Goal: Information Seeking & Learning: Learn about a topic

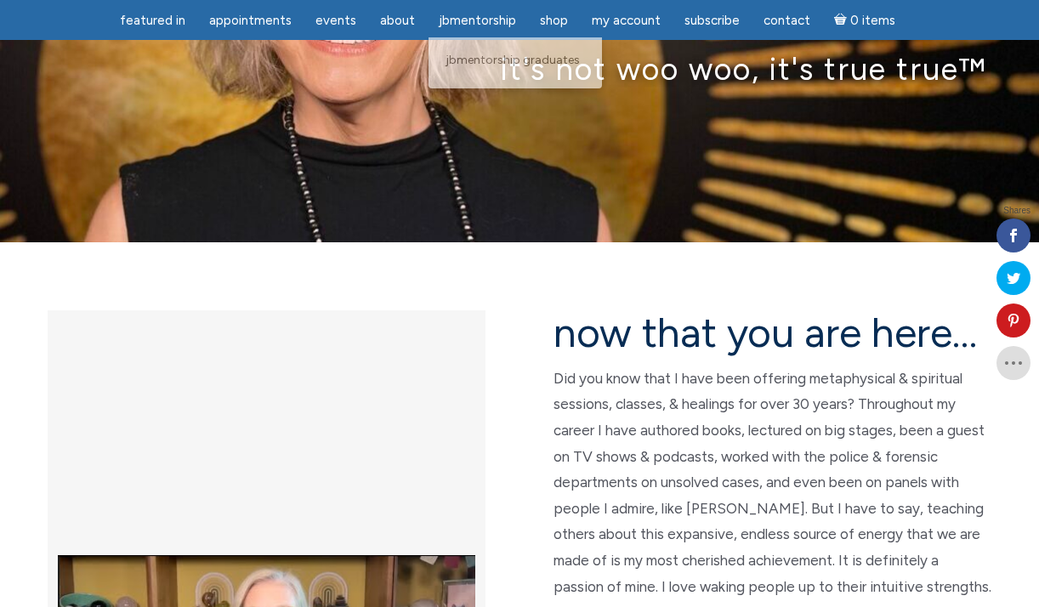
scroll to position [261, 0]
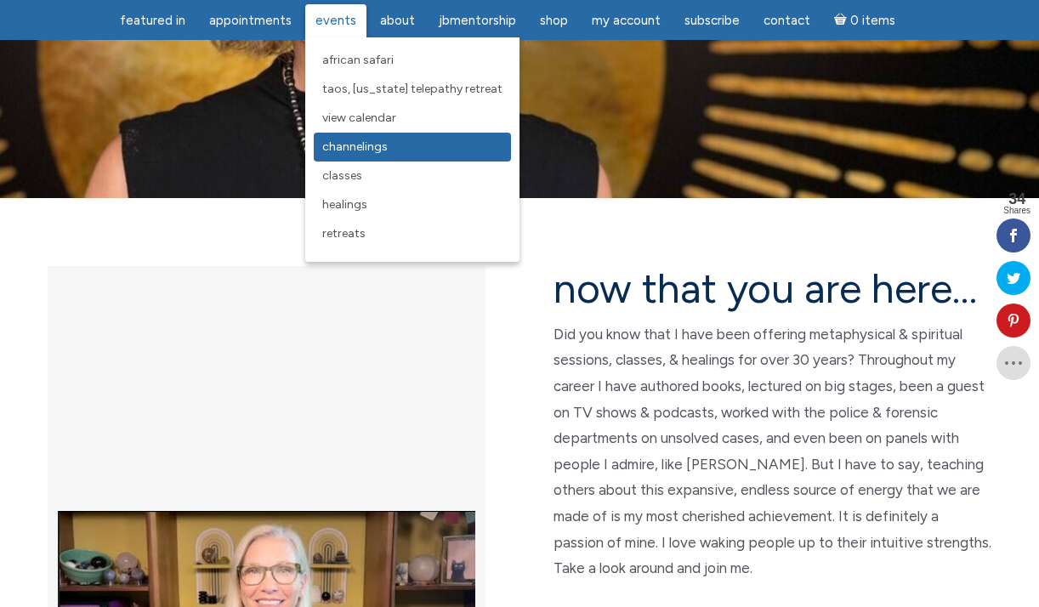
click at [358, 145] on span "Channelings" at bounding box center [354, 147] width 65 height 14
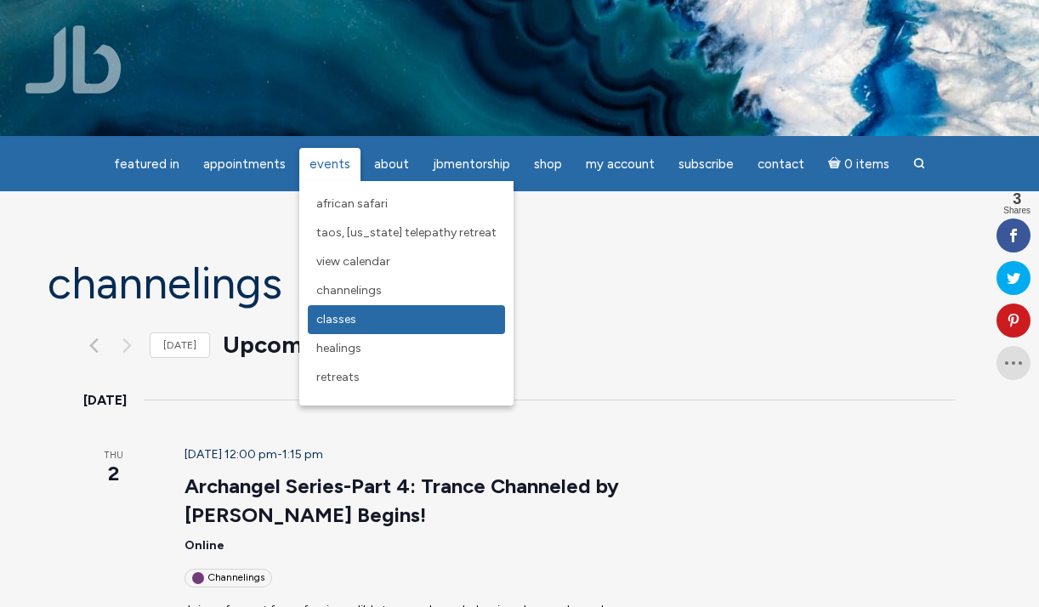
click at [336, 322] on span "Classes" at bounding box center [336, 319] width 40 height 14
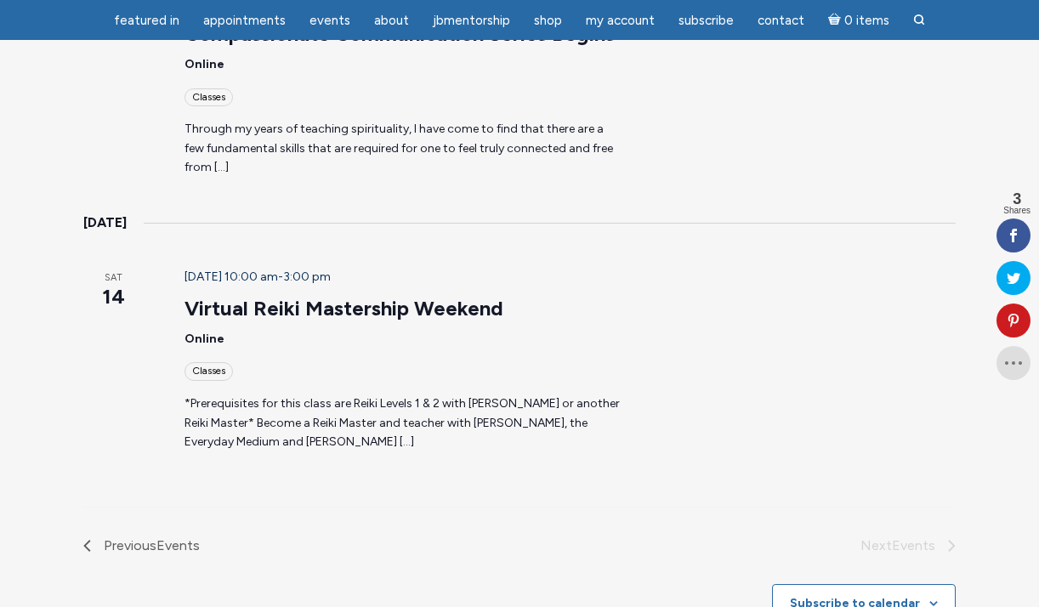
scroll to position [1449, 0]
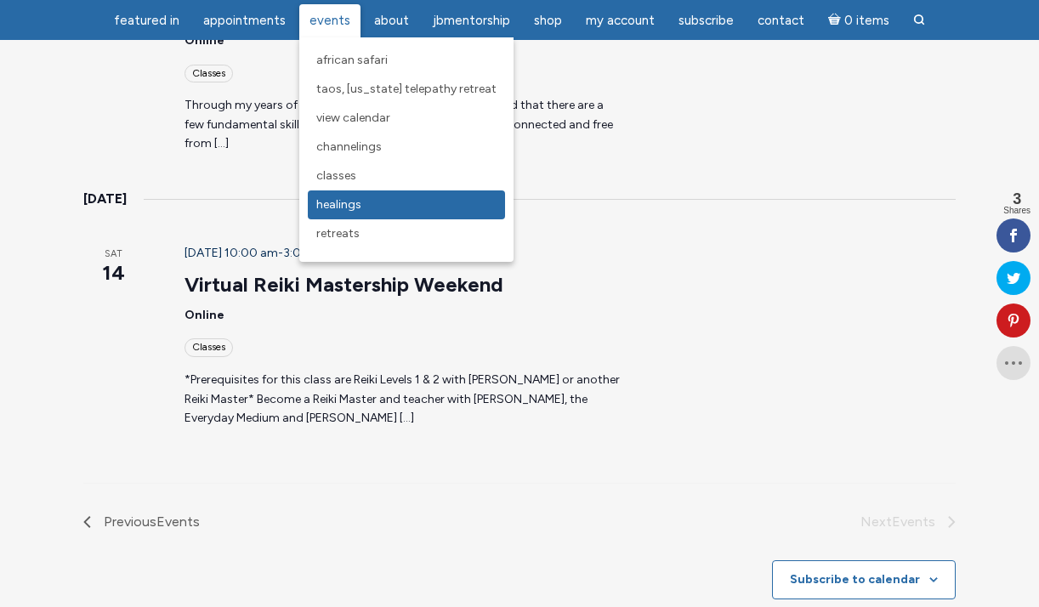
click at [357, 205] on span "Healings" at bounding box center [338, 204] width 45 height 14
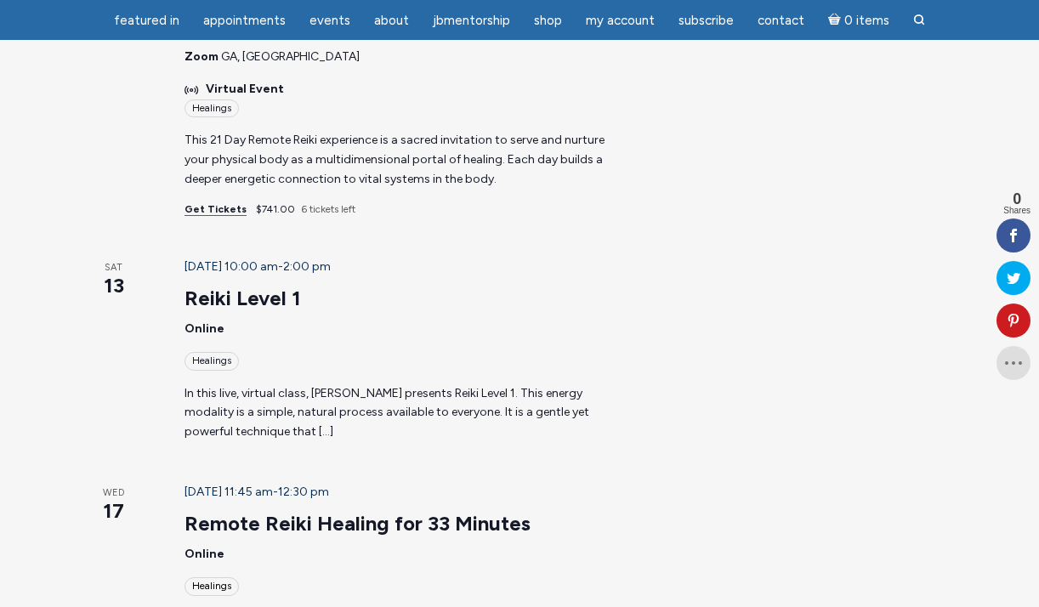
scroll to position [259, 0]
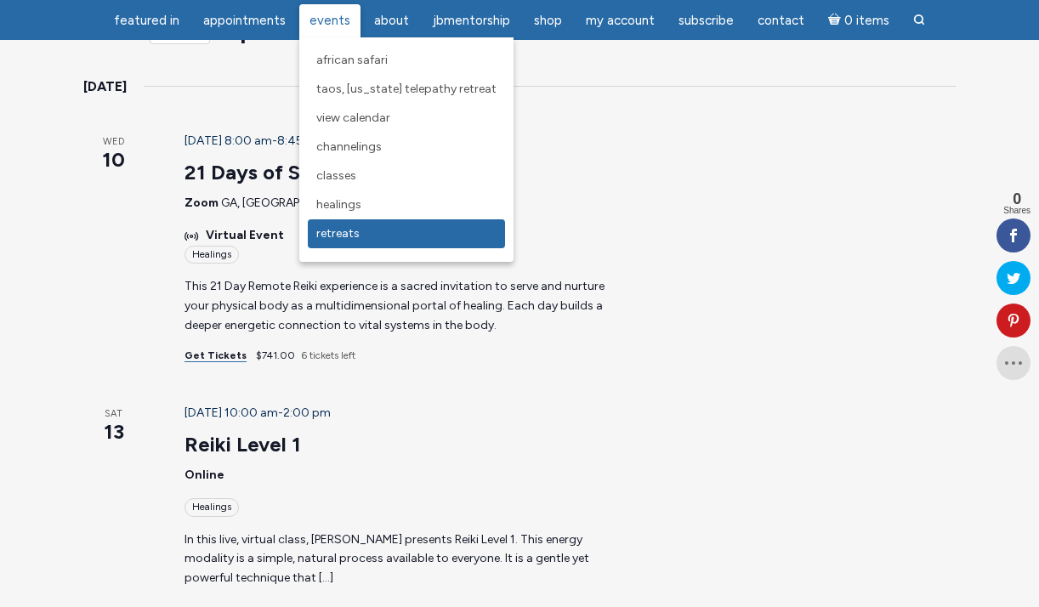
click at [346, 243] on link "Retreats" at bounding box center [406, 233] width 197 height 29
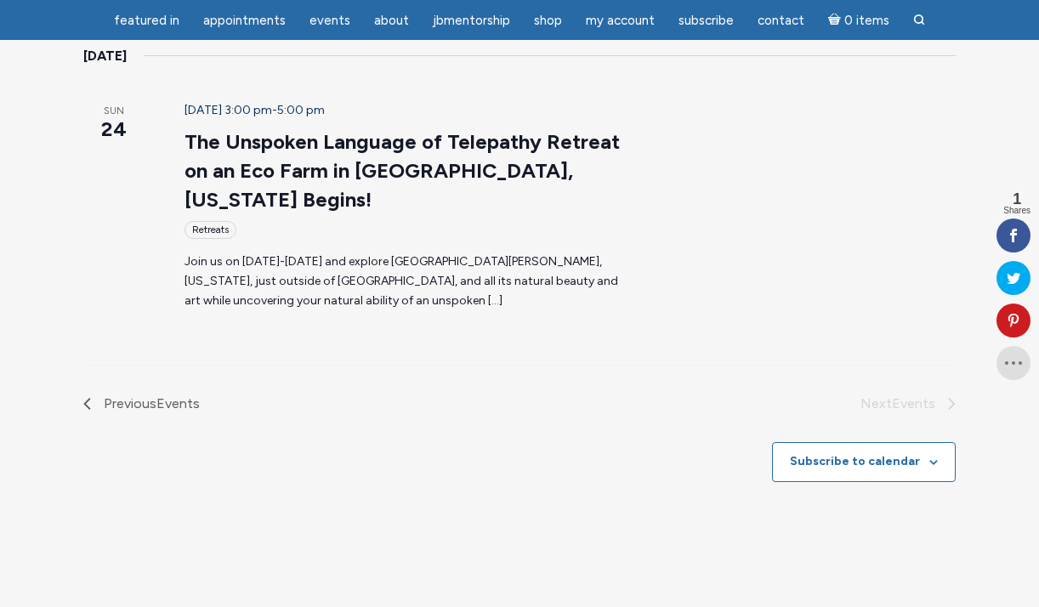
scroll to position [291, 0]
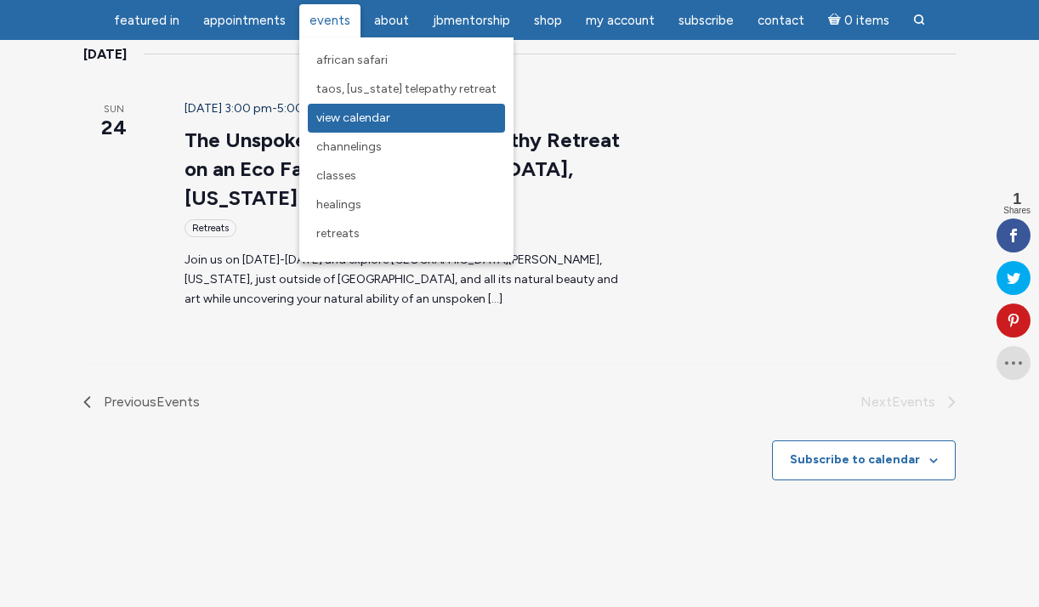
click at [344, 123] on span "View Calendar" at bounding box center [353, 118] width 74 height 14
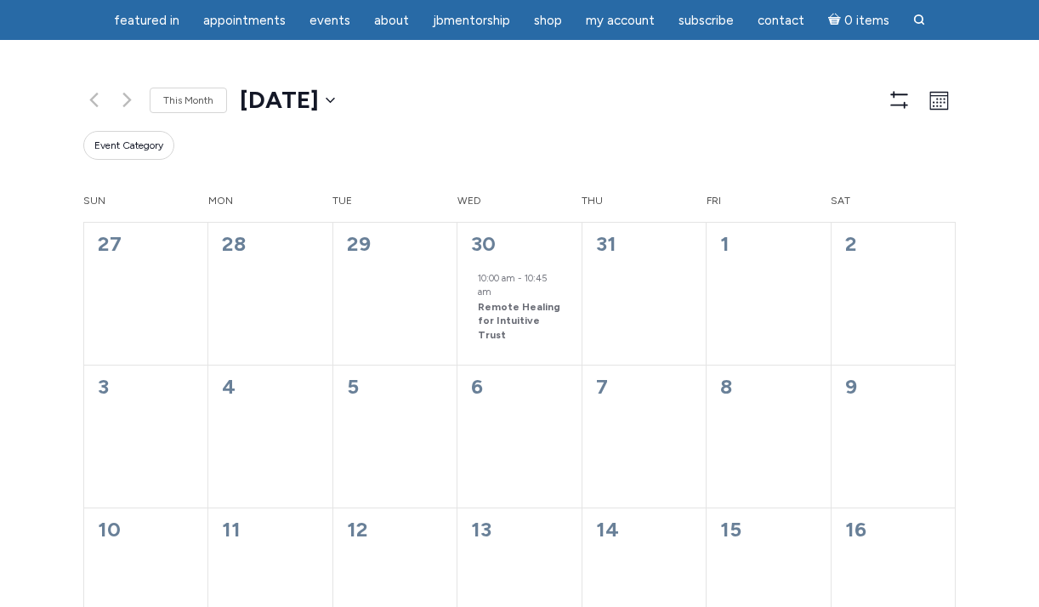
scroll to position [106, 0]
click at [335, 99] on button "2025-08-20 August 2025" at bounding box center [287, 101] width 95 height 34
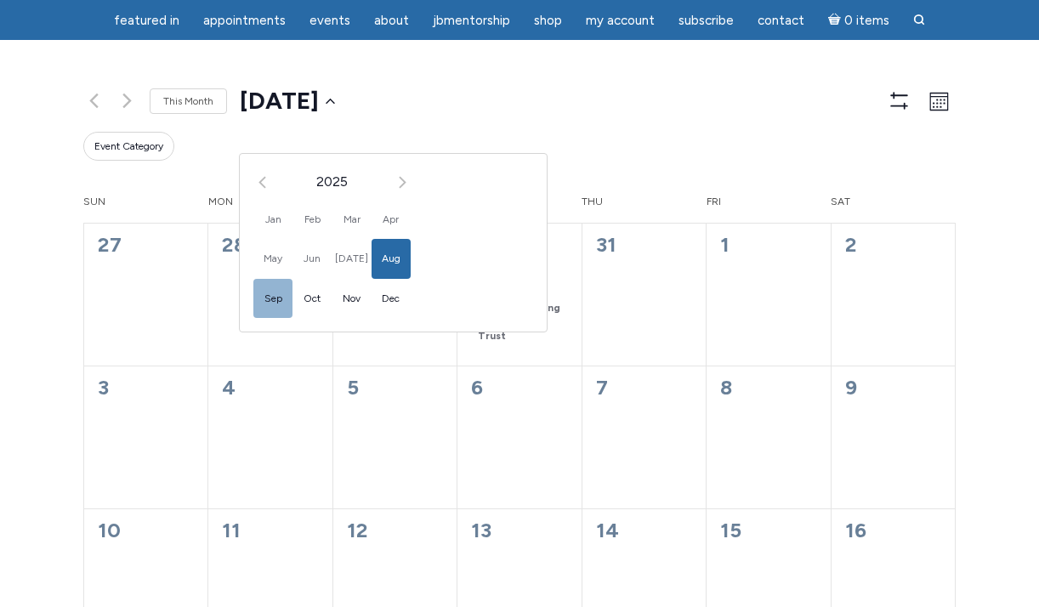
click at [285, 297] on span "Sep" at bounding box center [272, 299] width 39 height 40
type input "2025-09-01"
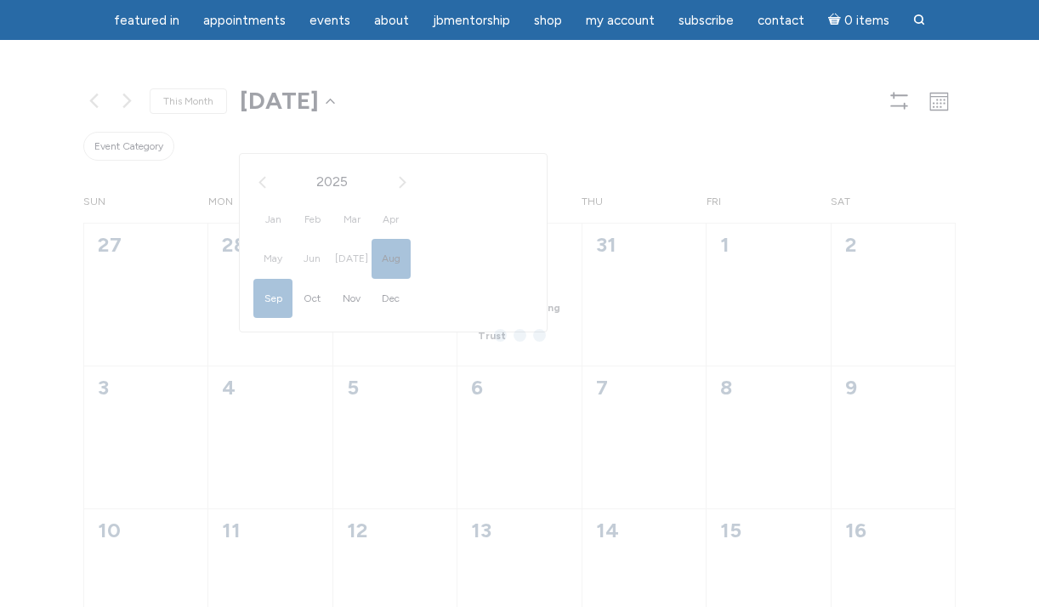
scroll to position [0, 83]
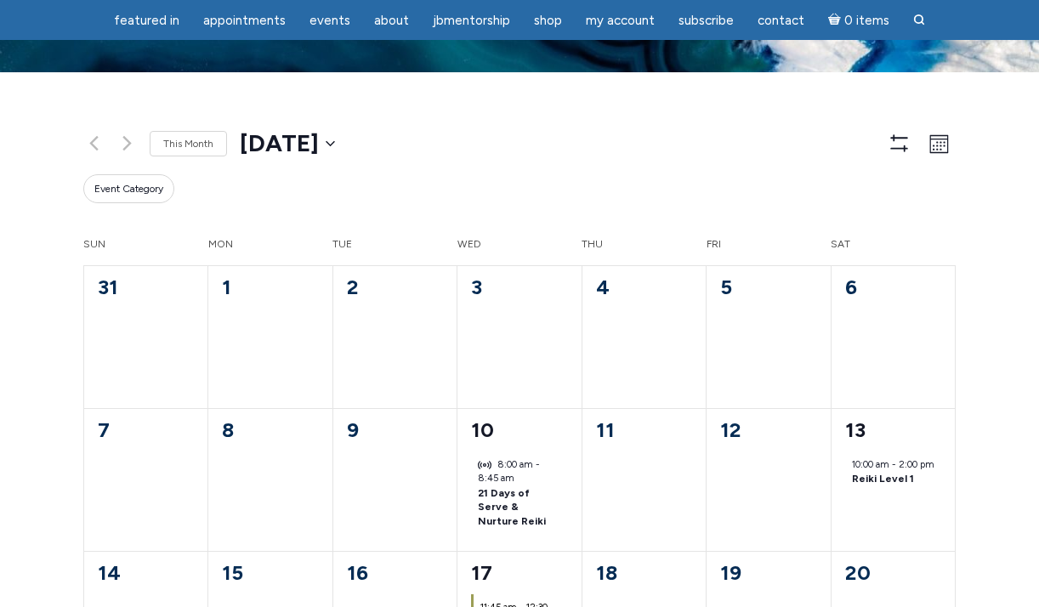
scroll to position [59, 0]
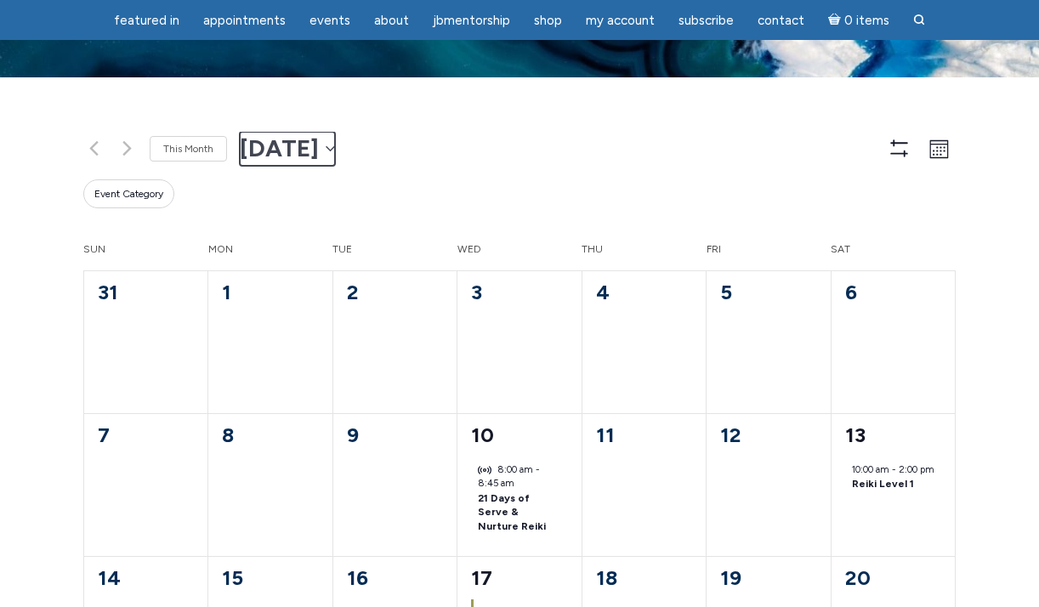
click at [335, 143] on button "2025-09-01 September 2025" at bounding box center [287, 149] width 95 height 34
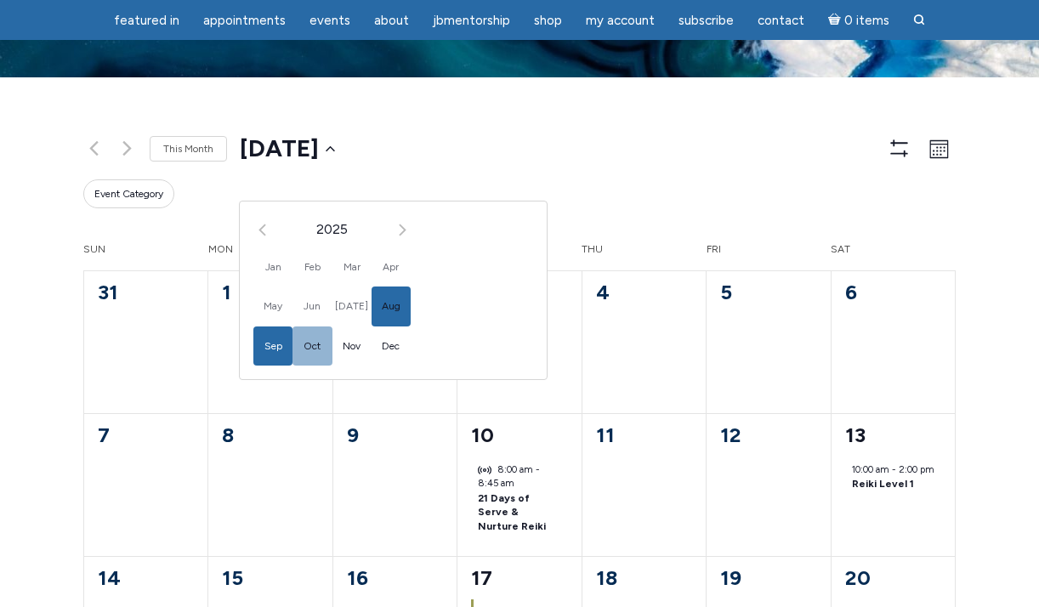
click at [315, 341] on span "Oct" at bounding box center [312, 347] width 39 height 40
type input "2025-10-01"
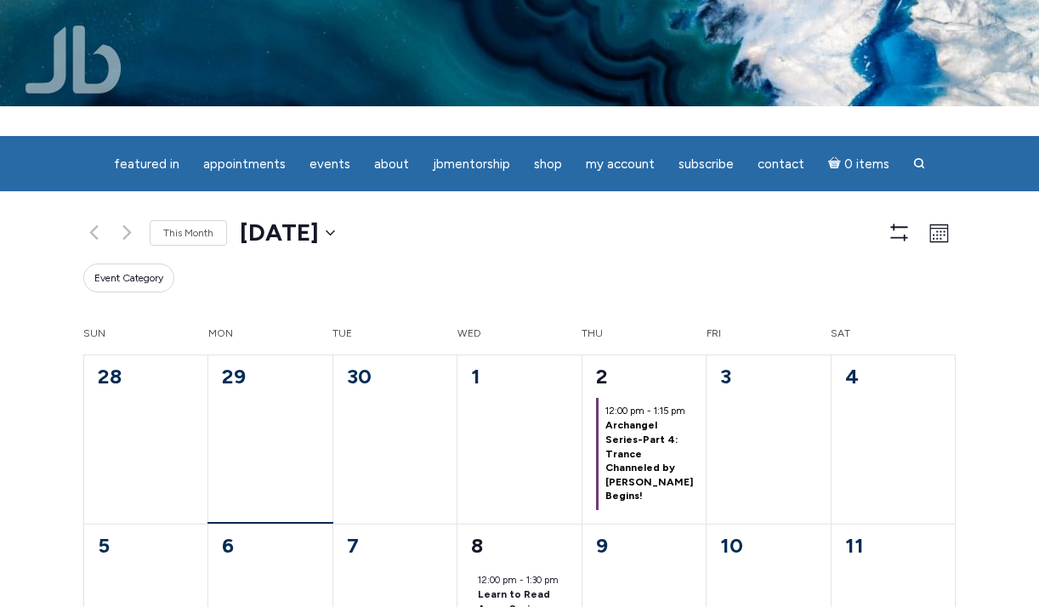
scroll to position [16, 0]
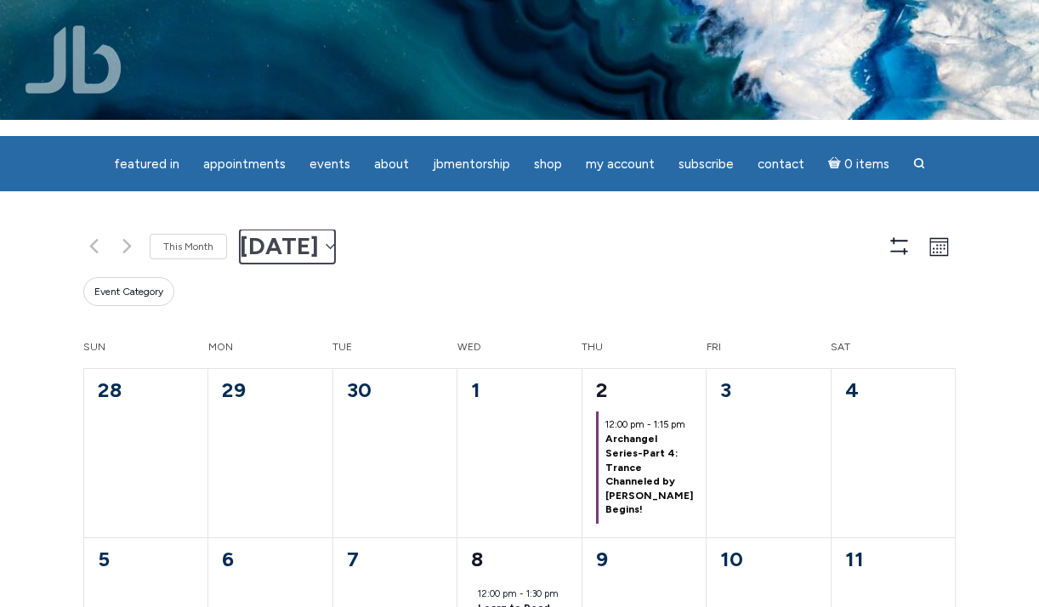
click at [335, 242] on button "2025-10-01 October 2025" at bounding box center [287, 247] width 95 height 34
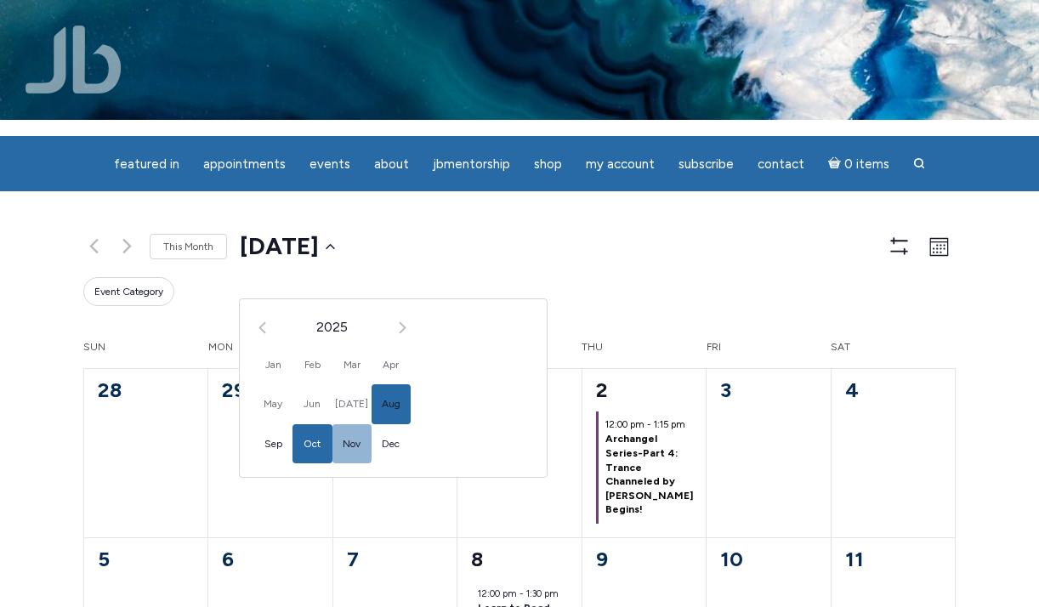
click at [351, 445] on span "Nov" at bounding box center [352, 444] width 39 height 40
type input "2025-11-01"
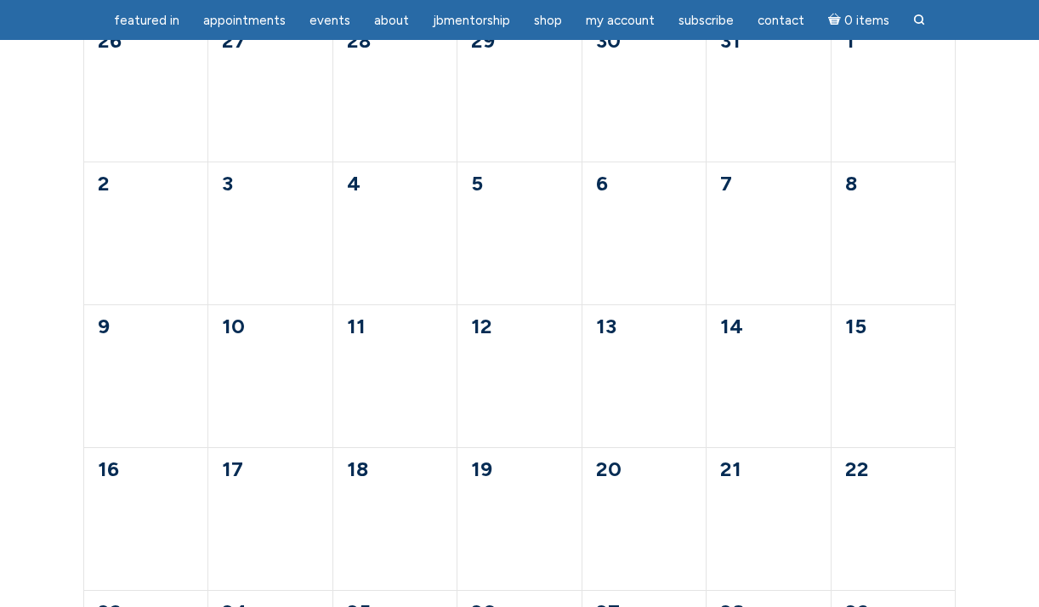
scroll to position [156, 0]
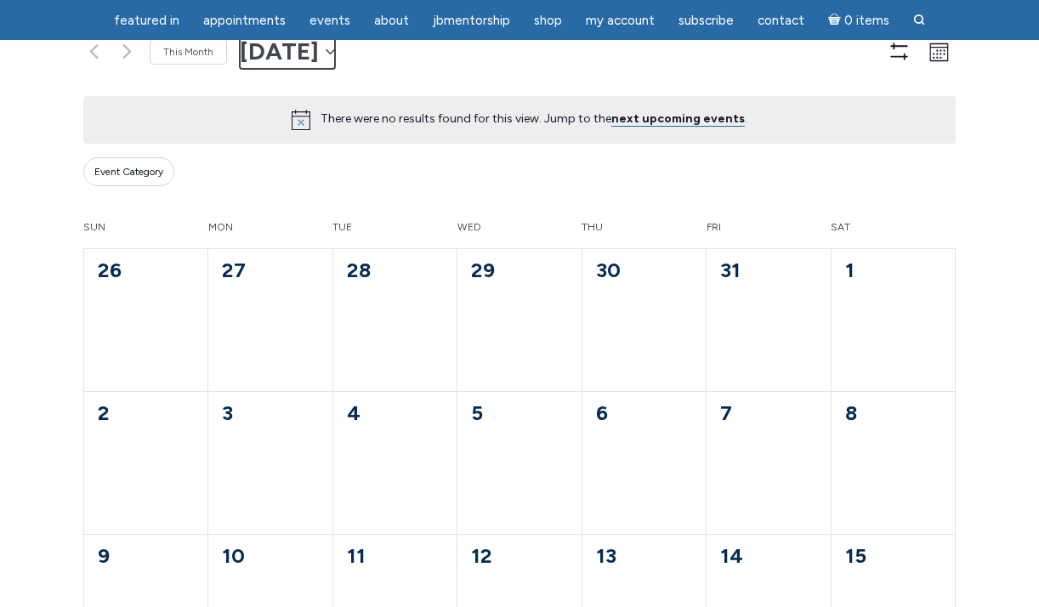
click at [335, 54] on icon "main" at bounding box center [330, 51] width 9 height 7
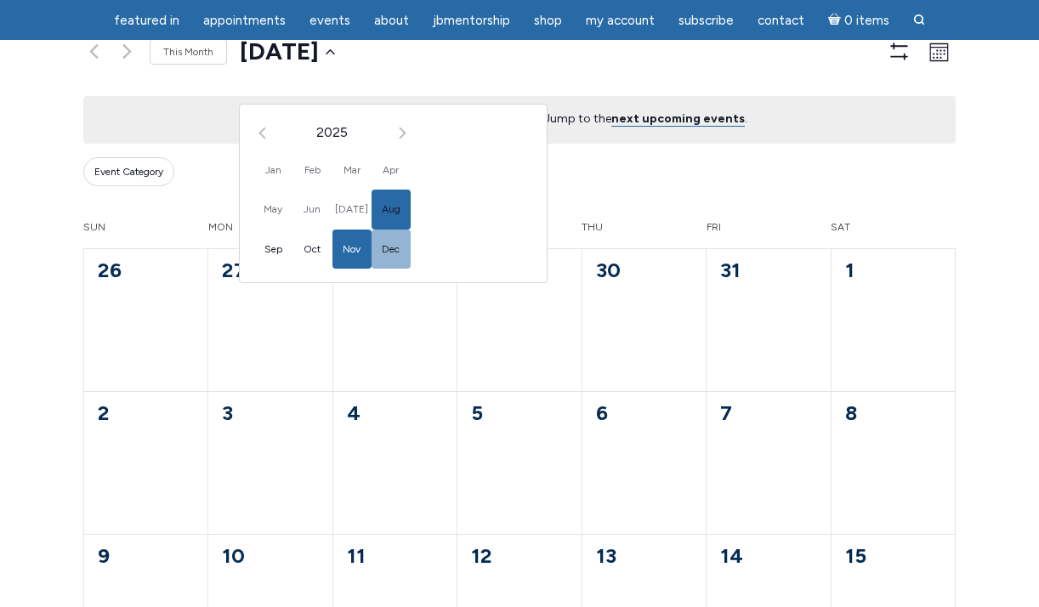
click at [390, 246] on span "Dec" at bounding box center [391, 250] width 39 height 40
type input "2025-12-01"
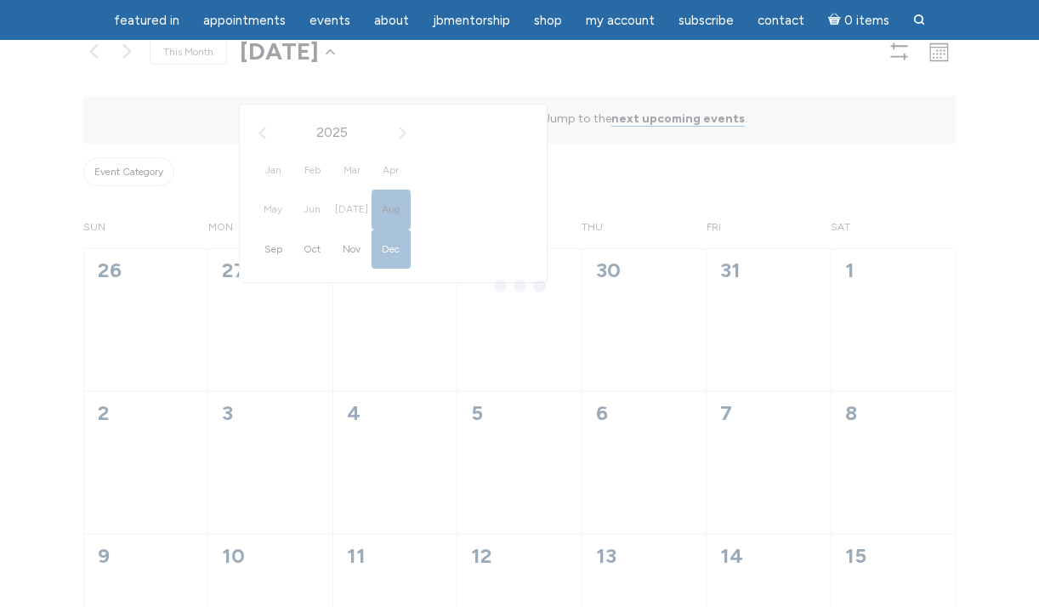
scroll to position [0, 78]
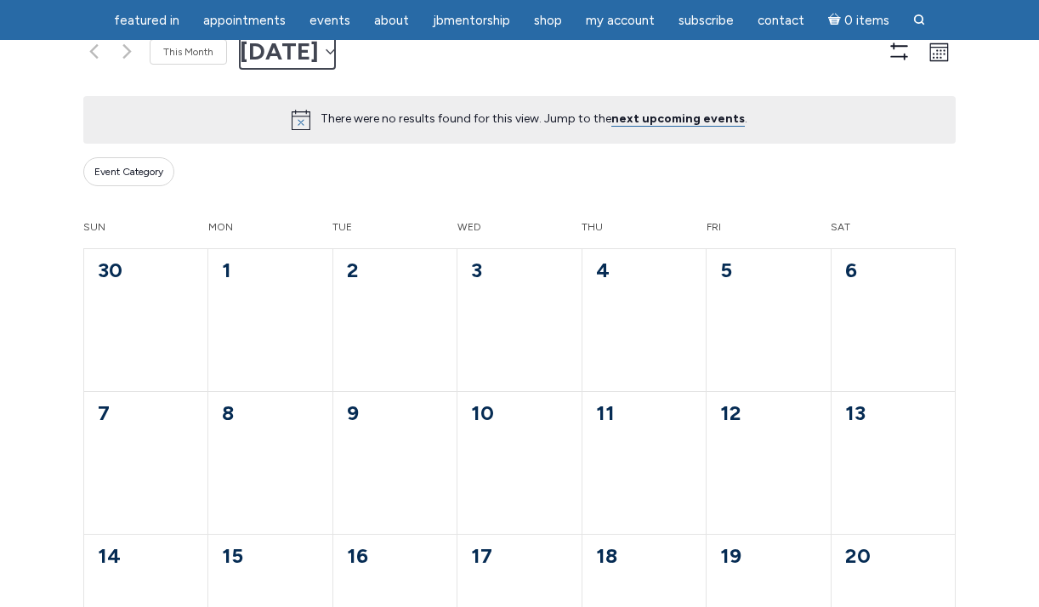
click at [335, 51] on icon "main" at bounding box center [330, 51] width 9 height 7
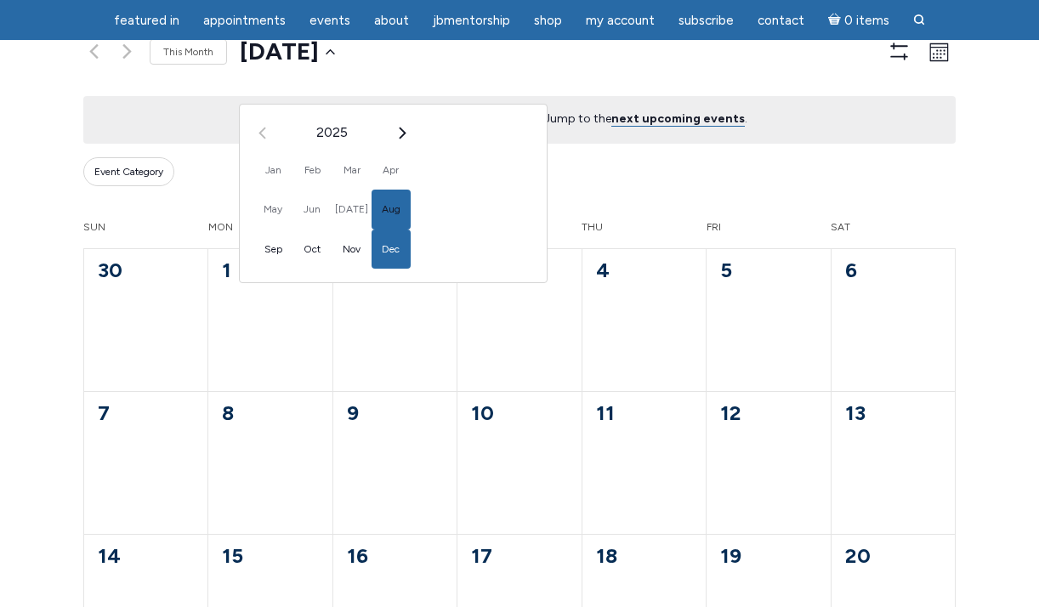
click at [407, 129] on icon "Next month" at bounding box center [403, 133] width 8 height 13
click at [276, 170] on span "Jan" at bounding box center [272, 171] width 39 height 40
type input "2026-01-01"
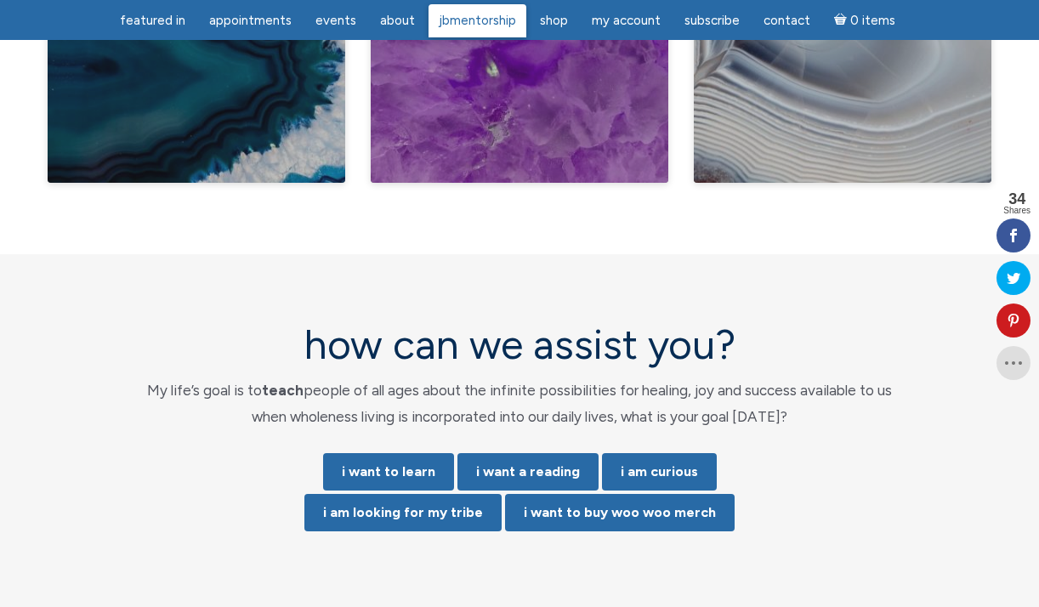
scroll to position [3321, 0]
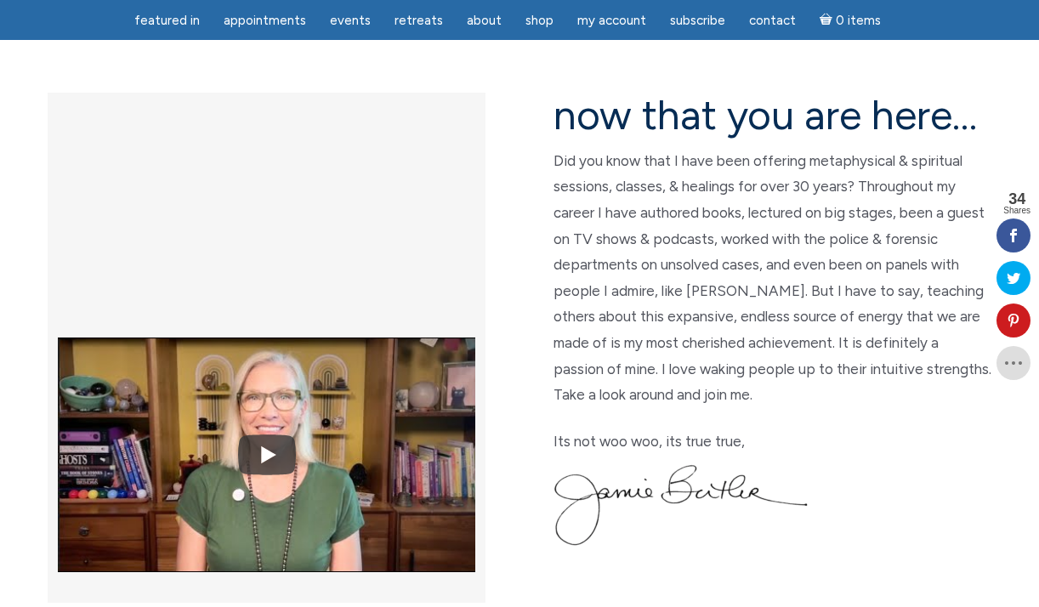
scroll to position [433, 0]
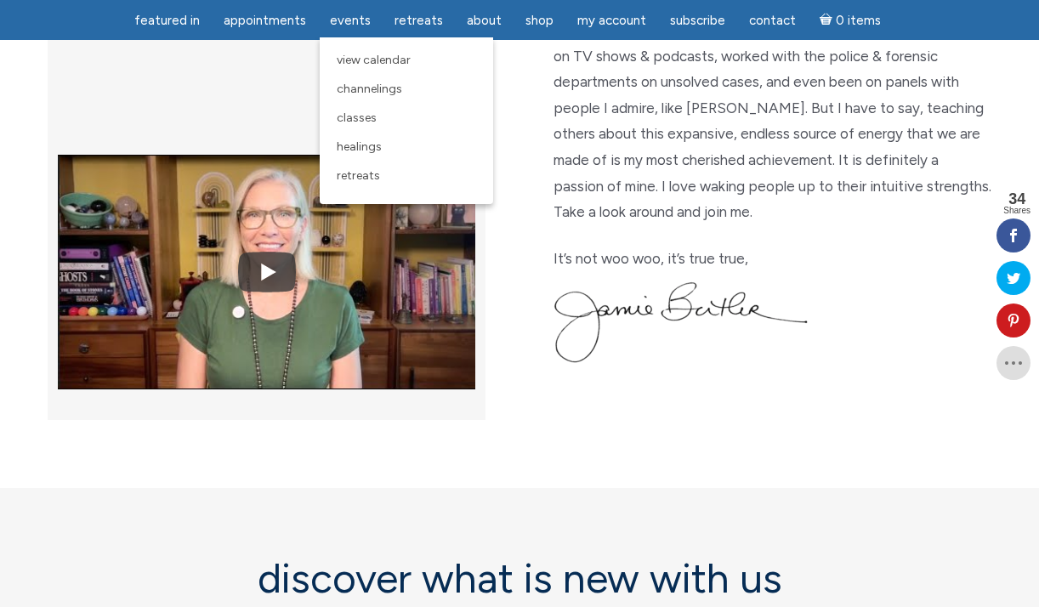
scroll to position [621, 0]
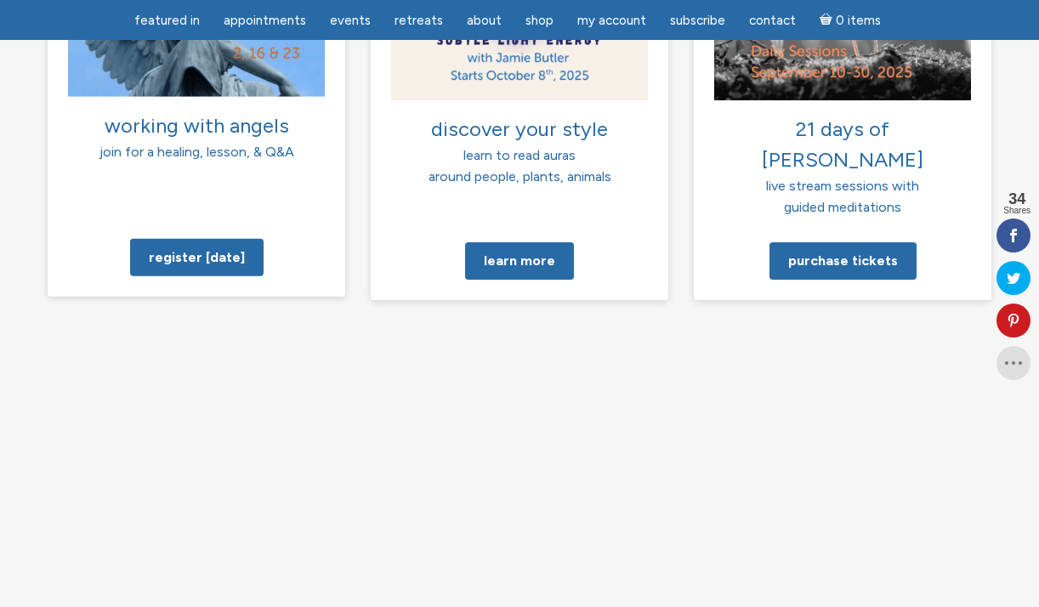
scroll to position [1506, 0]
